Goal: Task Accomplishment & Management: Complete application form

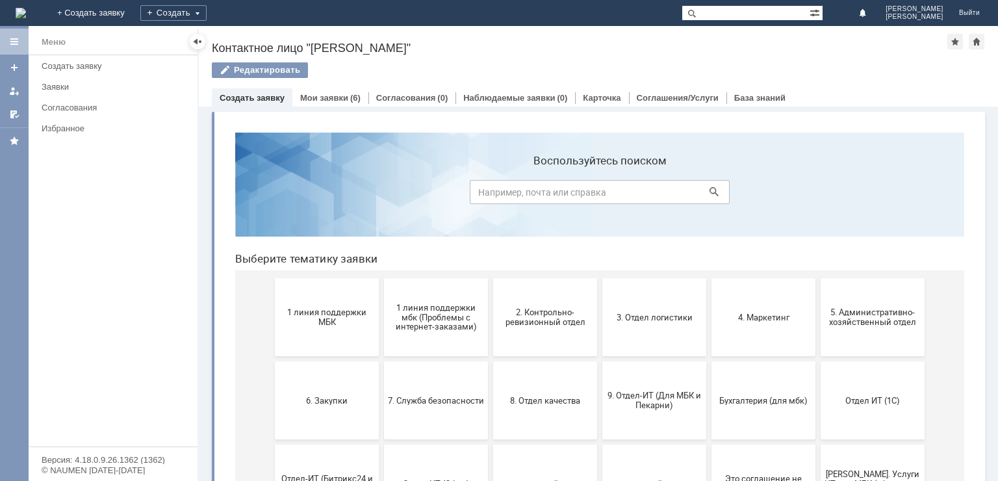
click at [262, 99] on link "Создать заявку" at bounding box center [252, 98] width 65 height 10
click at [335, 94] on link "Мои заявки" at bounding box center [324, 98] width 48 height 10
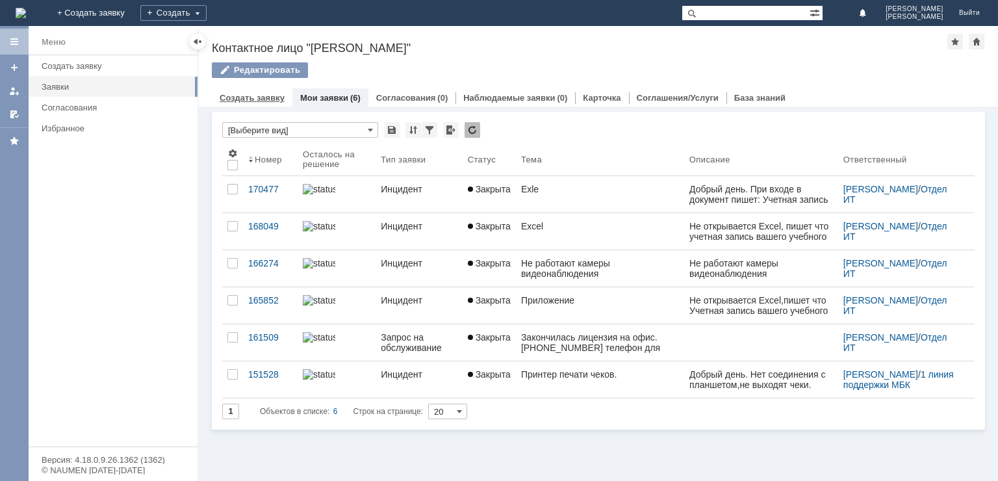
click at [246, 97] on link "Создать заявку" at bounding box center [252, 98] width 65 height 10
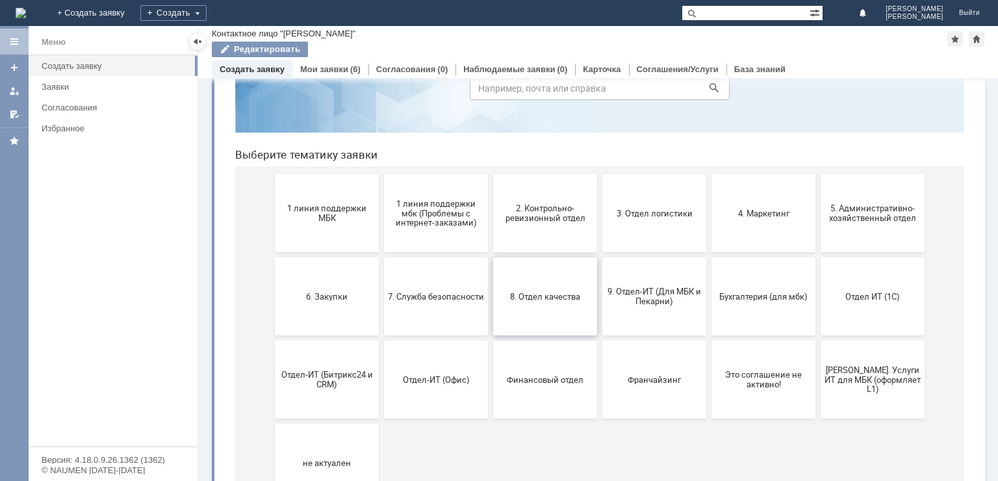
scroll to position [130, 0]
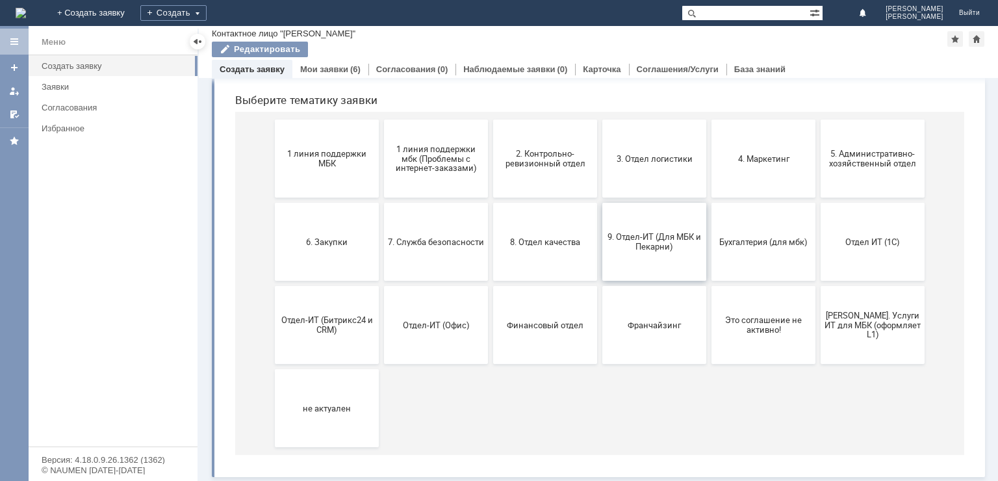
click at [657, 242] on span "9. Отдел-ИТ (Для МБК и Пекарни)" at bounding box center [654, 241] width 96 height 19
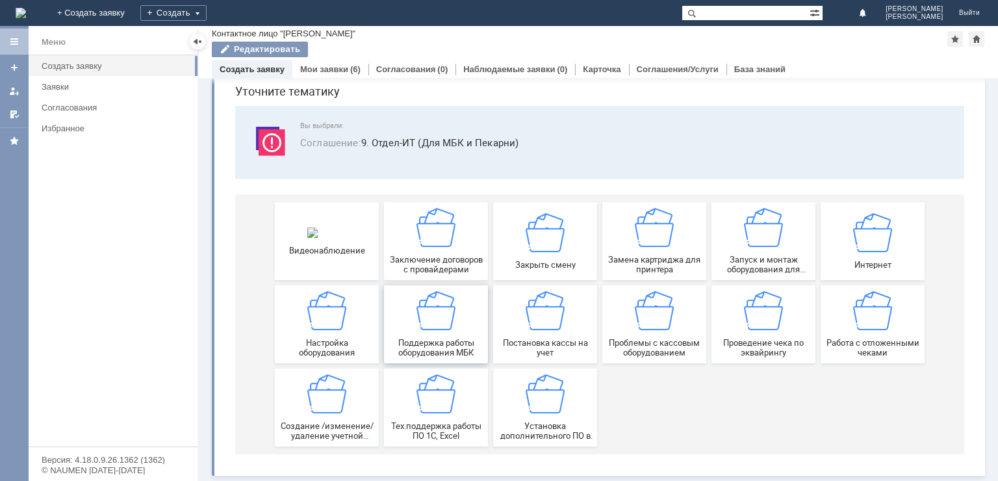
scroll to position [49, 0]
click at [448, 403] on img at bounding box center [435, 393] width 39 height 39
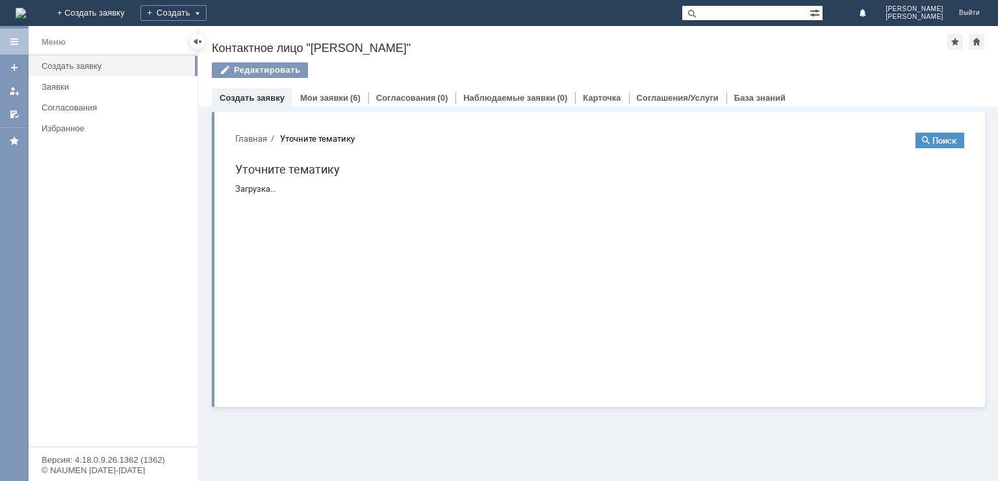
scroll to position [0, 0]
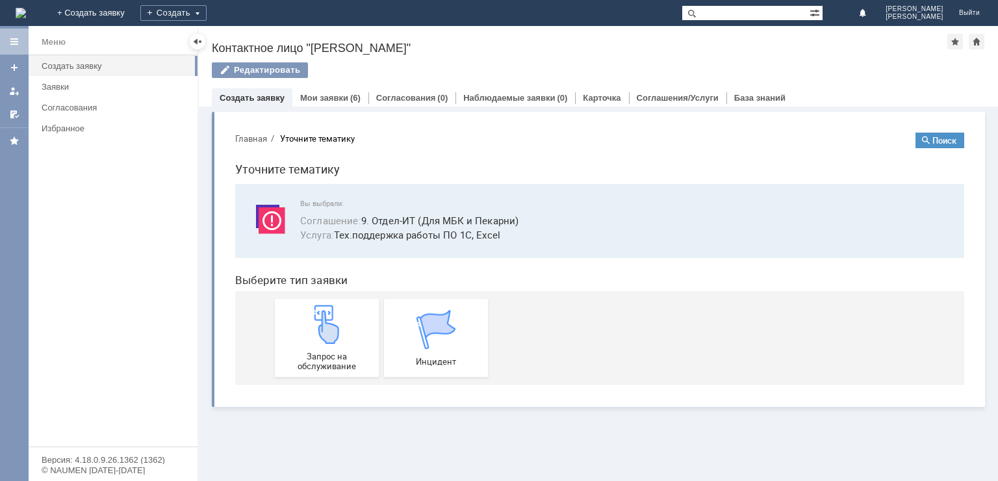
click at [249, 100] on link "Создать заявку" at bounding box center [252, 98] width 65 height 10
click at [419, 343] on img at bounding box center [435, 329] width 39 height 39
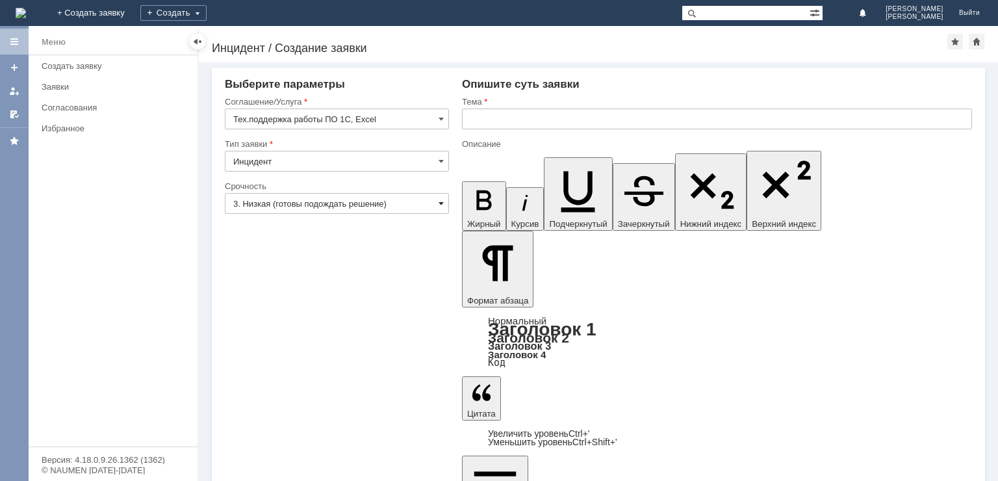
click at [439, 205] on span at bounding box center [441, 203] width 5 height 10
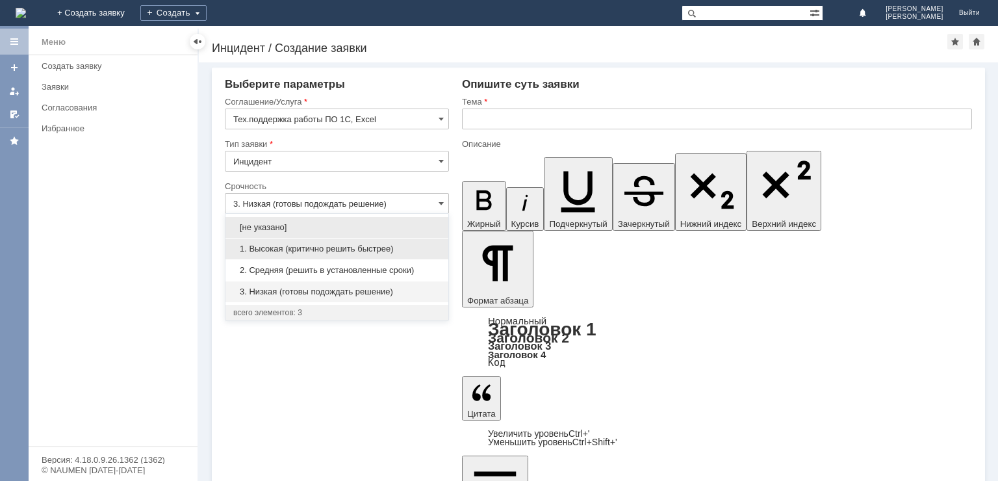
click at [390, 252] on span "1. Высокая (критично решить быстрее)" at bounding box center [336, 249] width 207 height 10
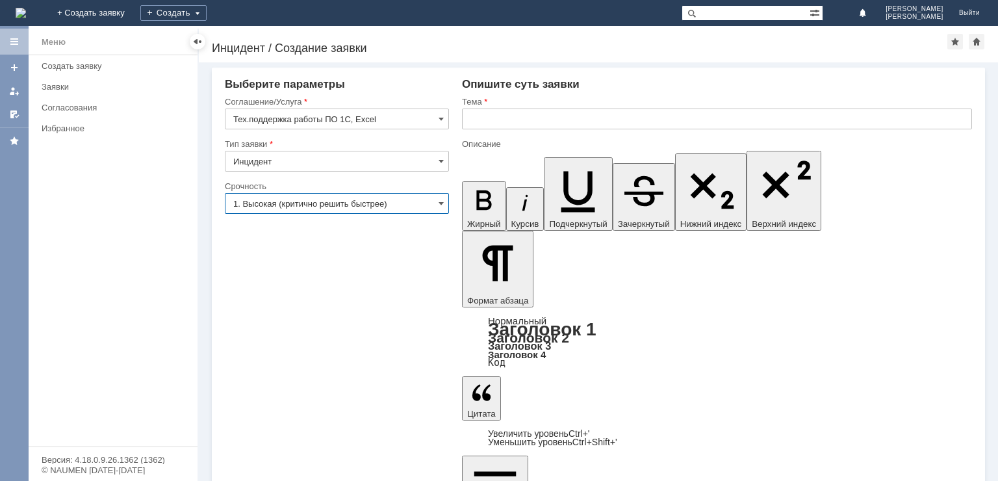
type input "1. Высокая (критично решить быстрее)"
click at [520, 123] on input "text" at bounding box center [717, 118] width 510 height 21
click at [527, 118] on input "text" at bounding box center [717, 118] width 510 height 21
type input "Y"
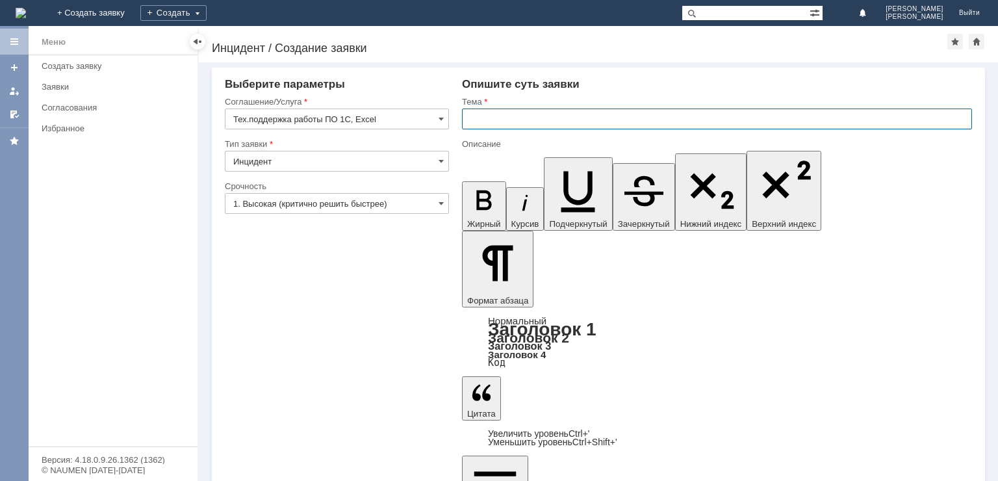
click at [500, 125] on input "text" at bounding box center [717, 118] width 510 height 21
click at [474, 117] on input "не работает" at bounding box center [717, 118] width 510 height 21
click at [546, 117] on input "Не работает" at bounding box center [717, 118] width 510 height 21
click at [660, 415] on div "Внимание! Выберите параметры Соглашение/Услуга Тех.поддержка работы ПО 1С, Exce…" at bounding box center [598, 271] width 799 height 418
click at [548, 121] on input "Не работает [PERSON_NAME]" at bounding box center [717, 118] width 510 height 21
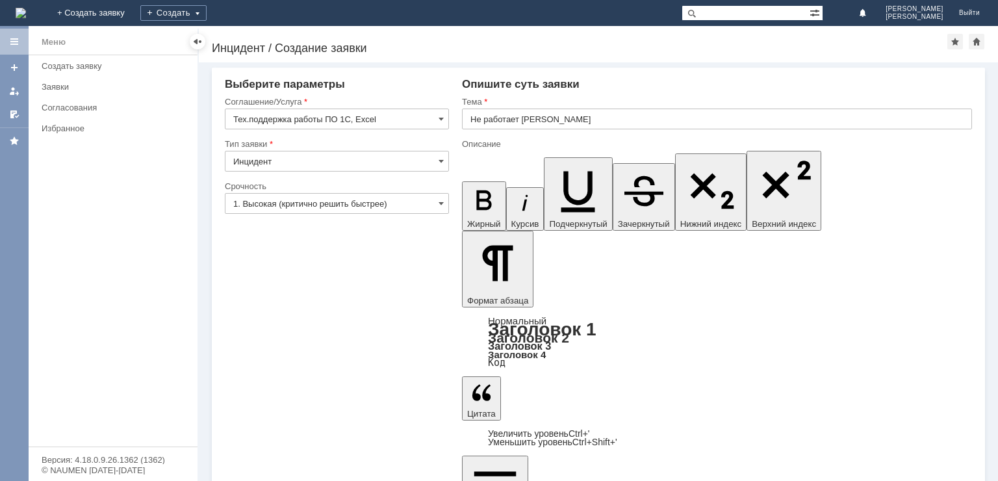
click at [458, 413] on div "Внимание! Выберите параметры Соглашение/Услуга Тех.поддержка работы ПО 1С, Exce…" at bounding box center [598, 271] width 799 height 418
click at [530, 122] on input "Не работает [PERSON_NAME]" at bounding box center [717, 118] width 510 height 21
click at [535, 117] on input "Не работает [PERSON_NAME]" at bounding box center [717, 118] width 510 height 21
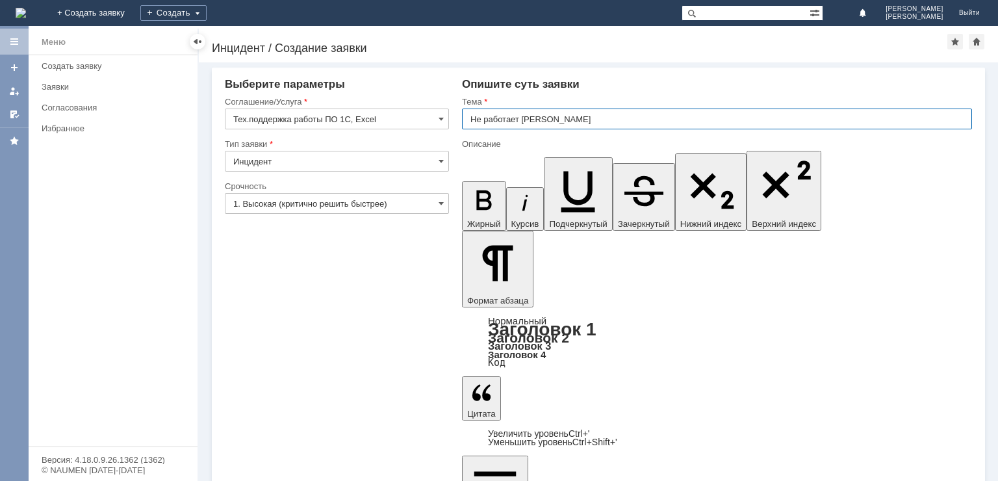
type input "Не работает [PERSON_NAME]"
